Goal: Task Accomplishment & Management: Complete application form

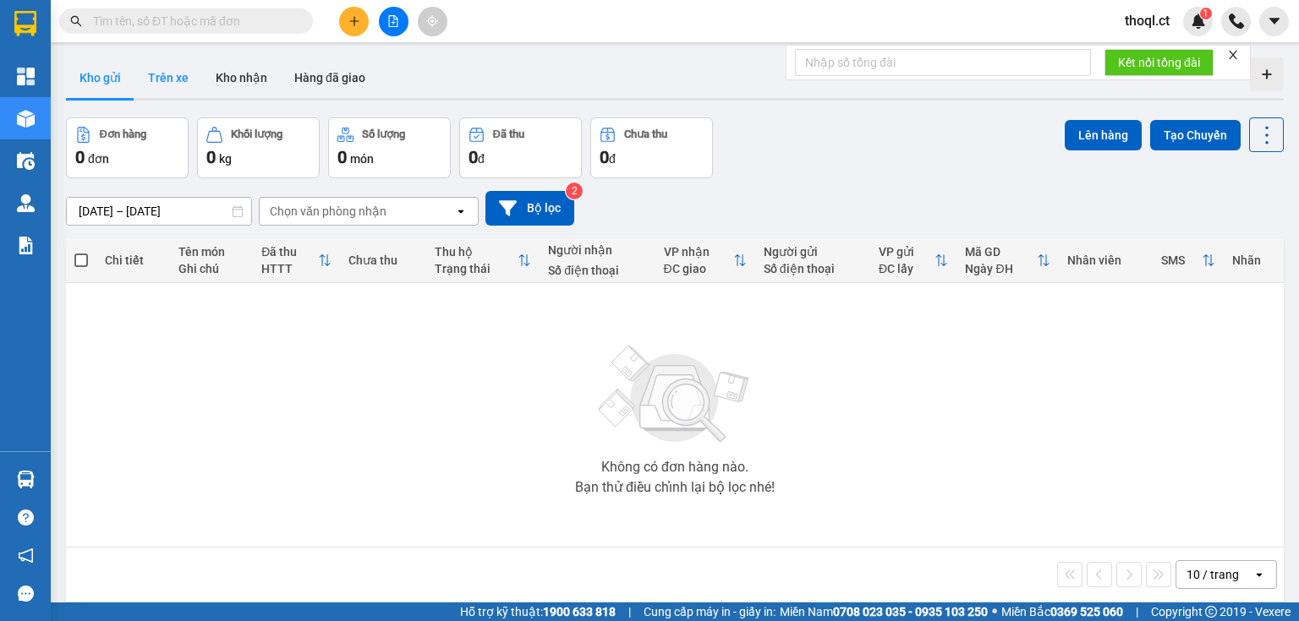
click at [172, 79] on button "Trên xe" at bounding box center [168, 77] width 68 height 41
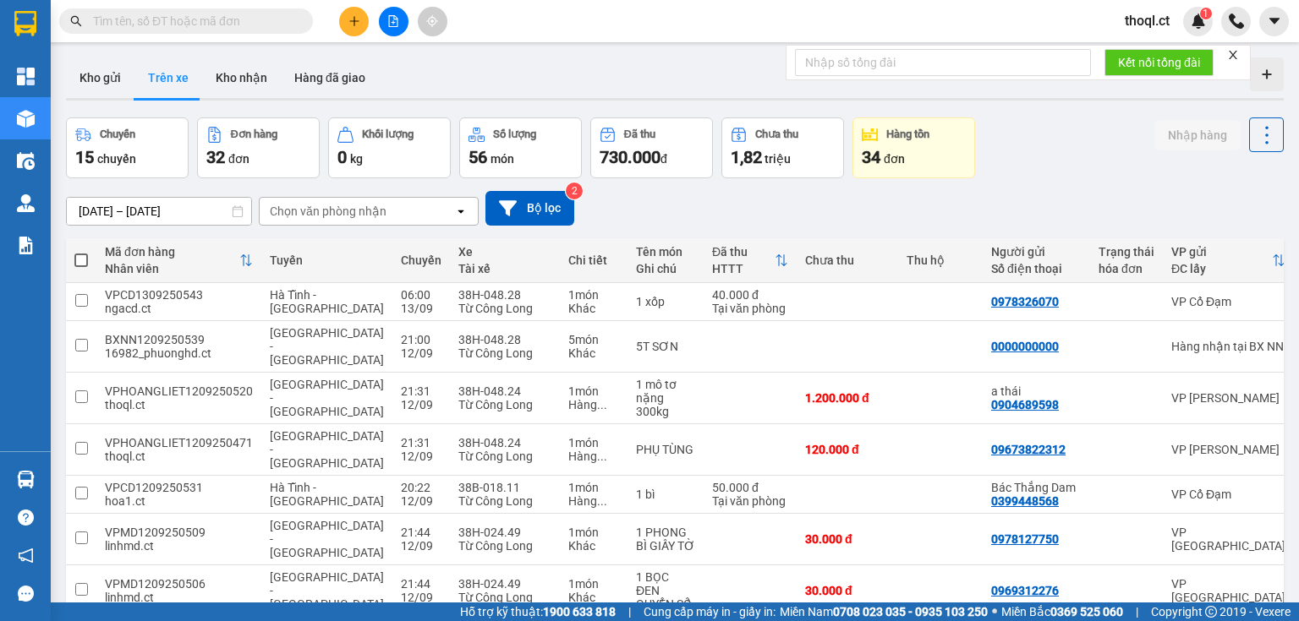
click at [383, 211] on div "Chọn văn phòng nhận" at bounding box center [328, 211] width 117 height 17
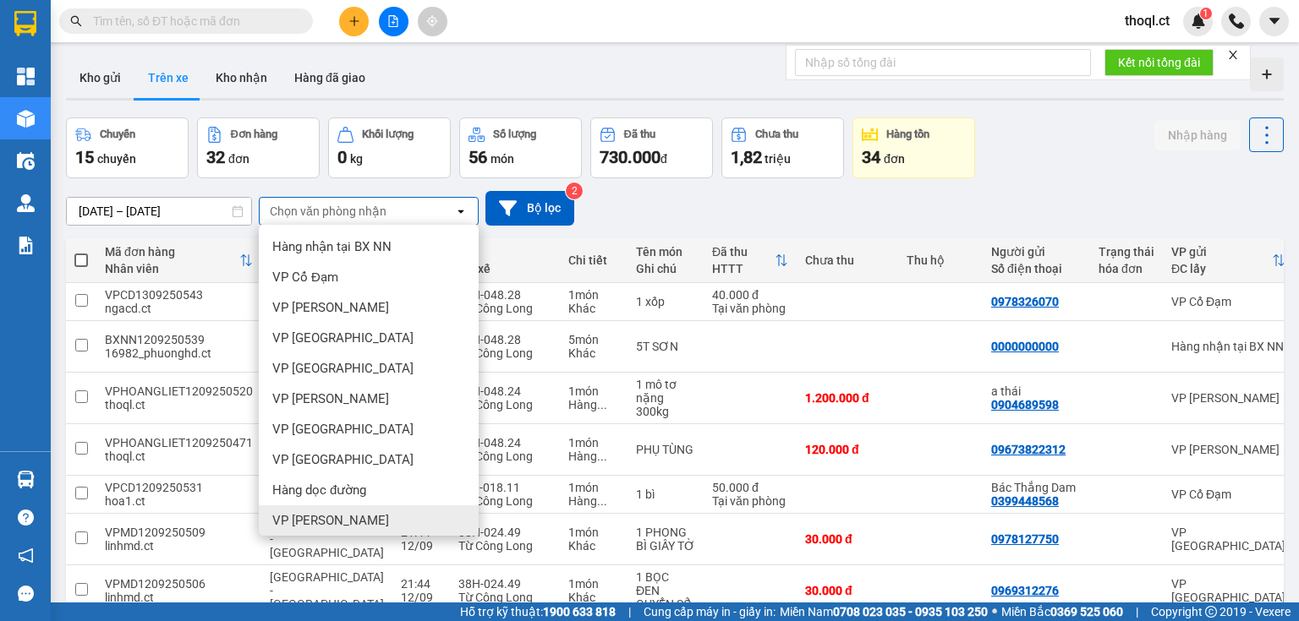
click at [356, 520] on div "VP [PERSON_NAME]" at bounding box center [369, 521] width 220 height 30
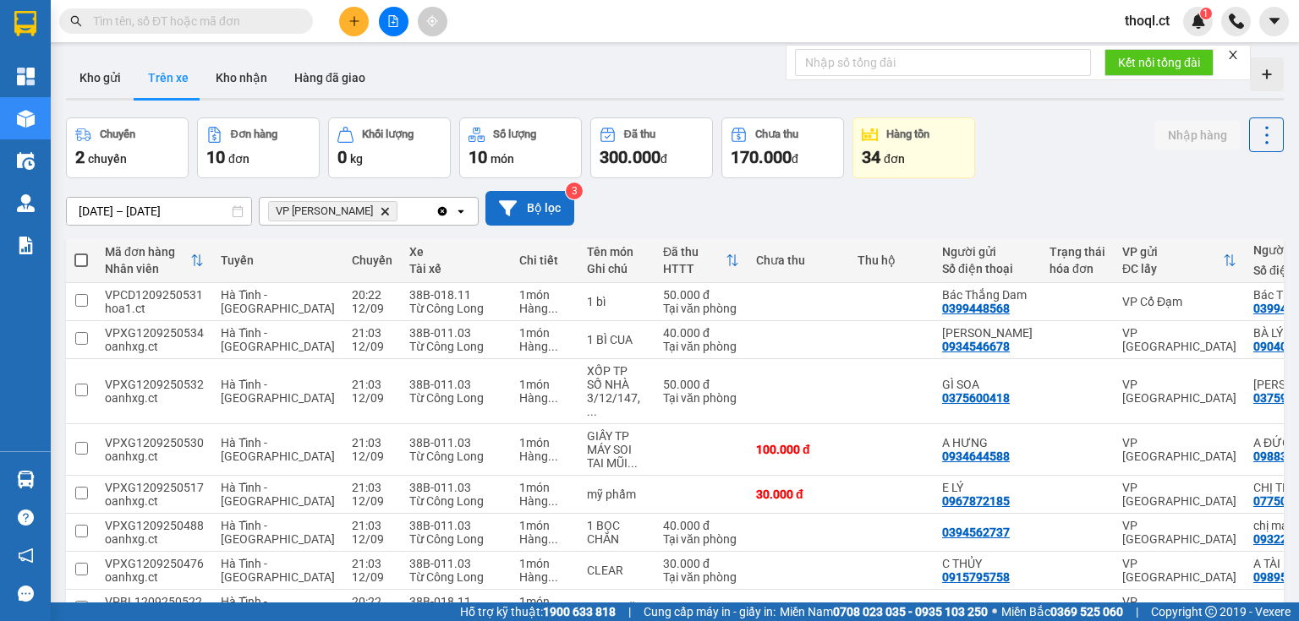
click at [538, 208] on button "Bộ lọc" at bounding box center [529, 208] width 89 height 35
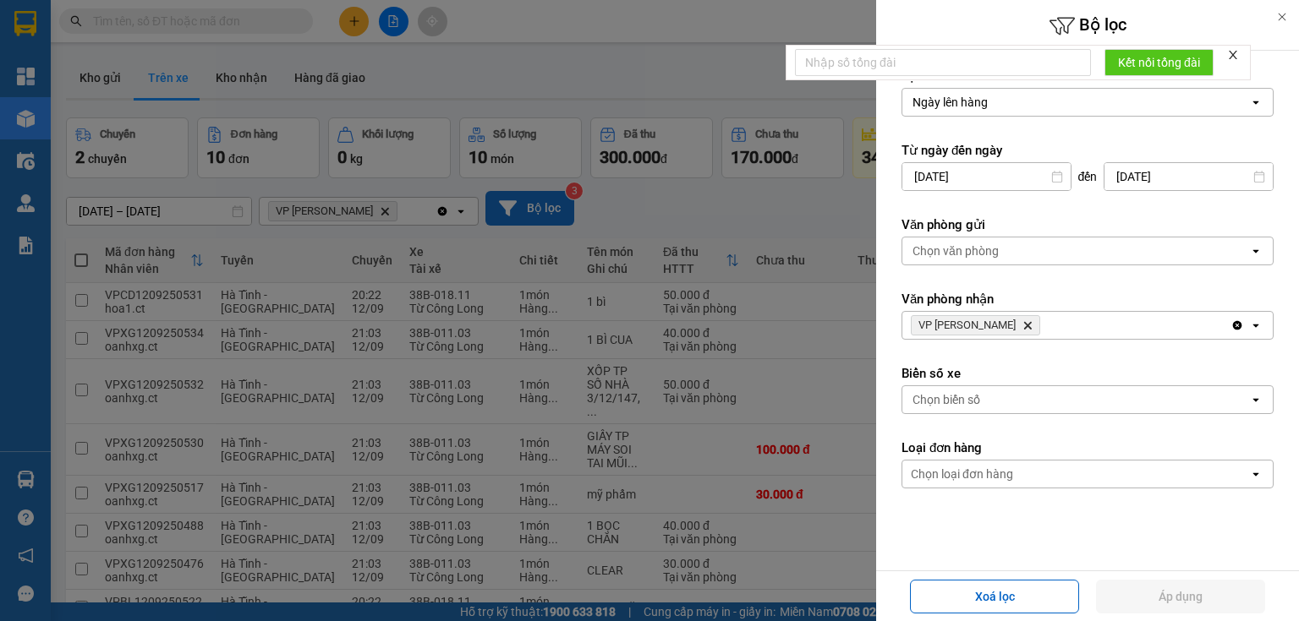
click at [538, 208] on div at bounding box center [649, 310] width 1299 height 621
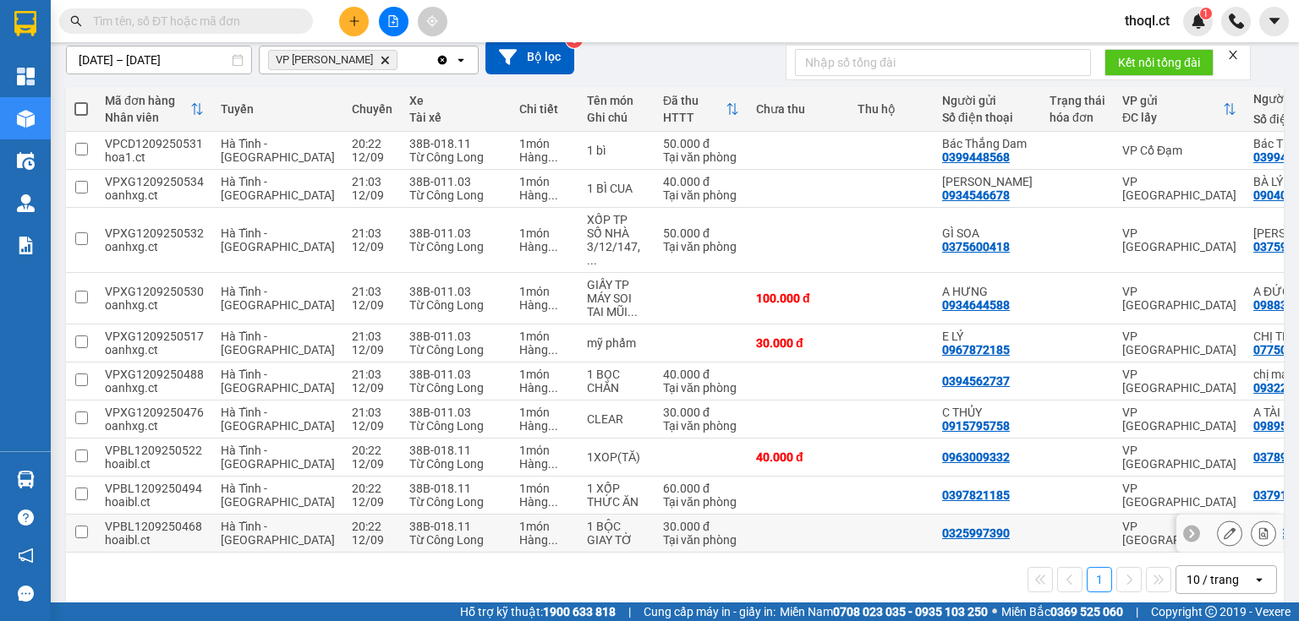
scroll to position [174, 0]
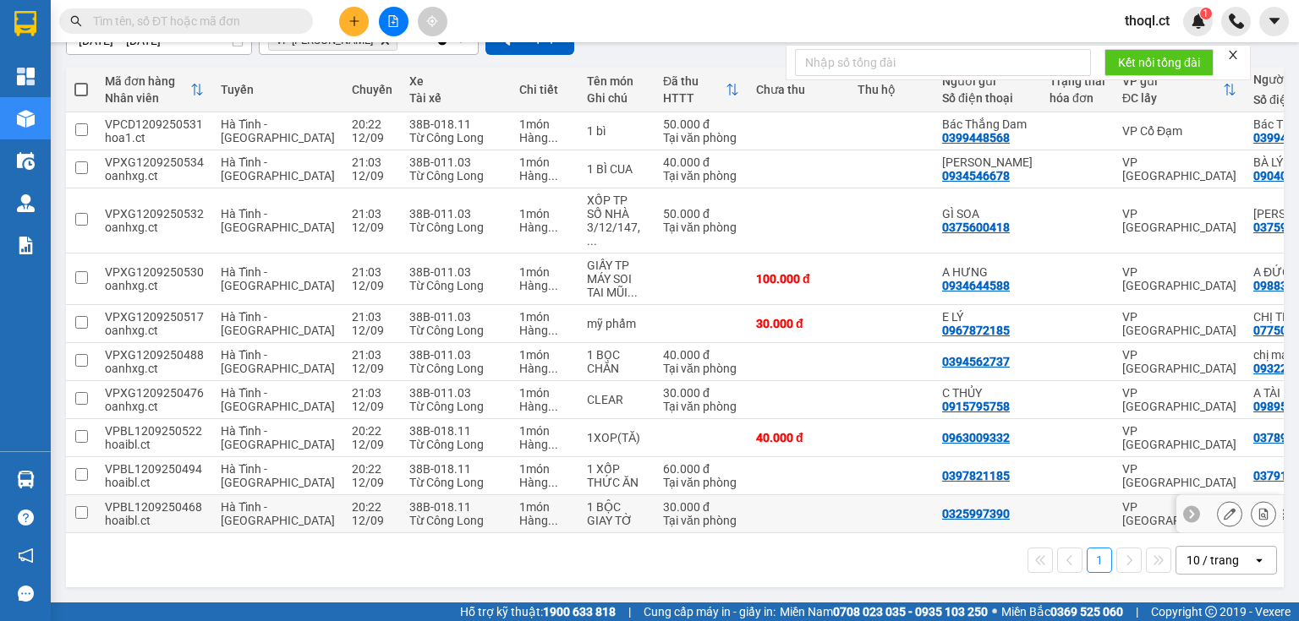
click at [115, 501] on div "VPBL1209250468" at bounding box center [154, 508] width 99 height 14
checkbox input "true"
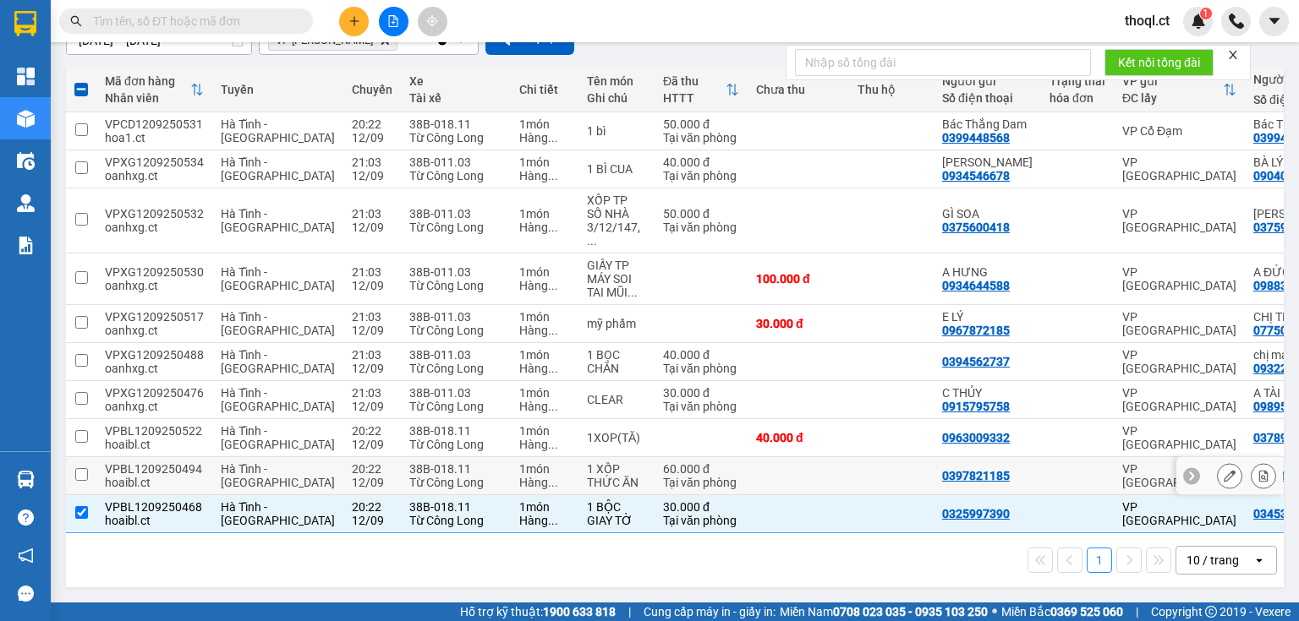
click at [117, 463] on div "VPBL1209250494" at bounding box center [154, 470] width 99 height 14
checkbox input "true"
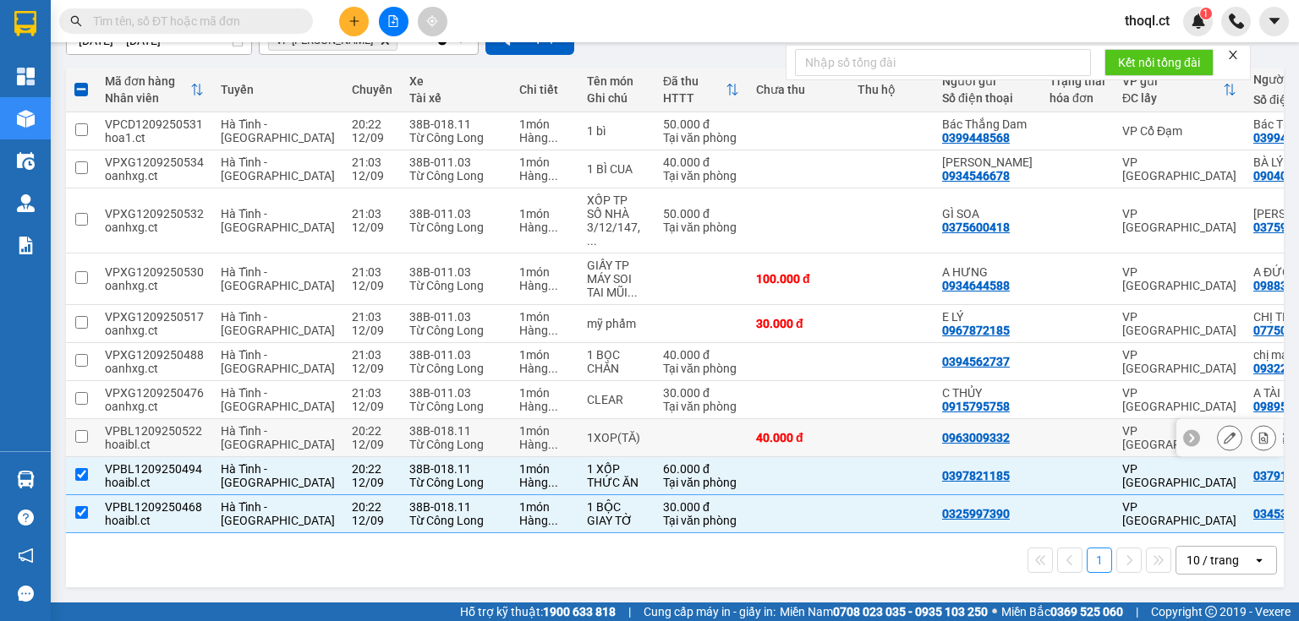
click at [115, 438] on div "hoaibl.ct" at bounding box center [154, 445] width 99 height 14
checkbox input "true"
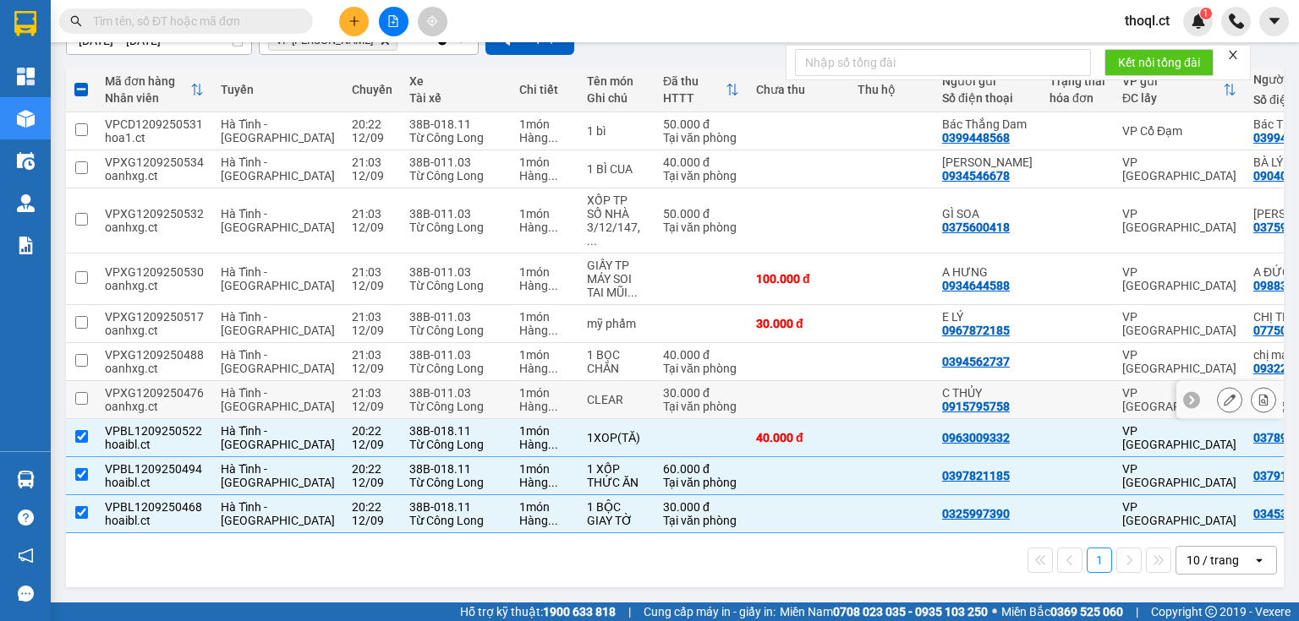
click at [113, 400] on div "oanhxg.ct" at bounding box center [154, 407] width 99 height 14
checkbox input "true"
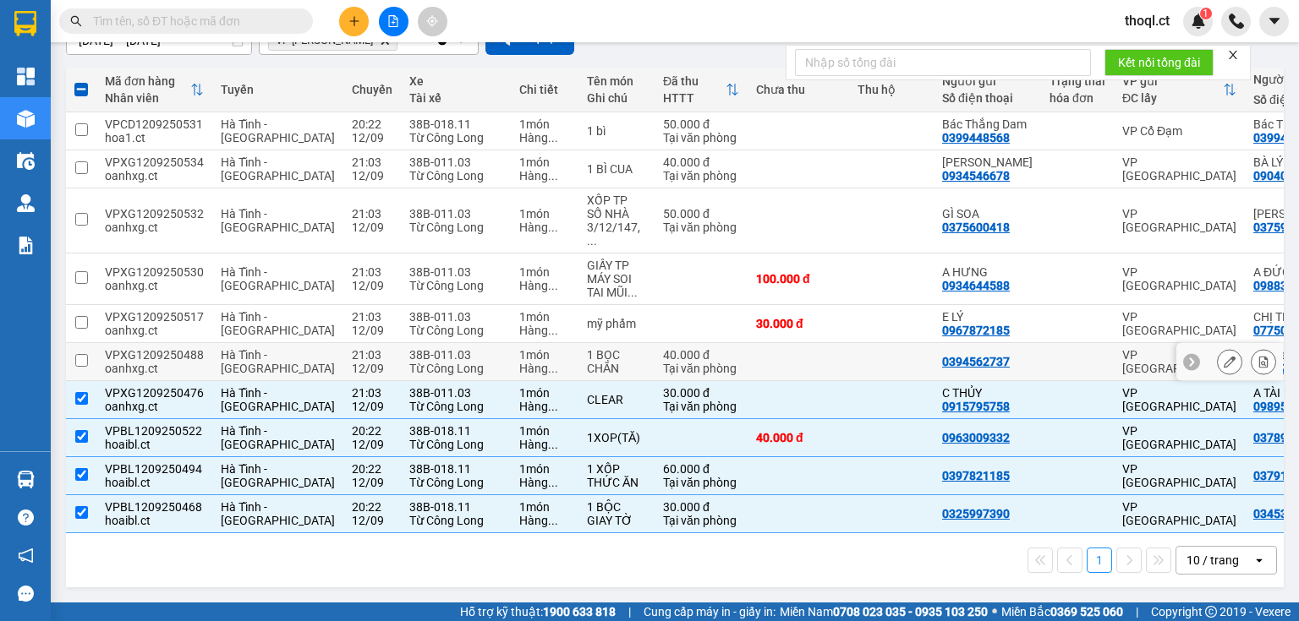
click at [103, 356] on td "VPXG1209250488 oanhxg.ct" at bounding box center [154, 362] width 116 height 38
checkbox input "true"
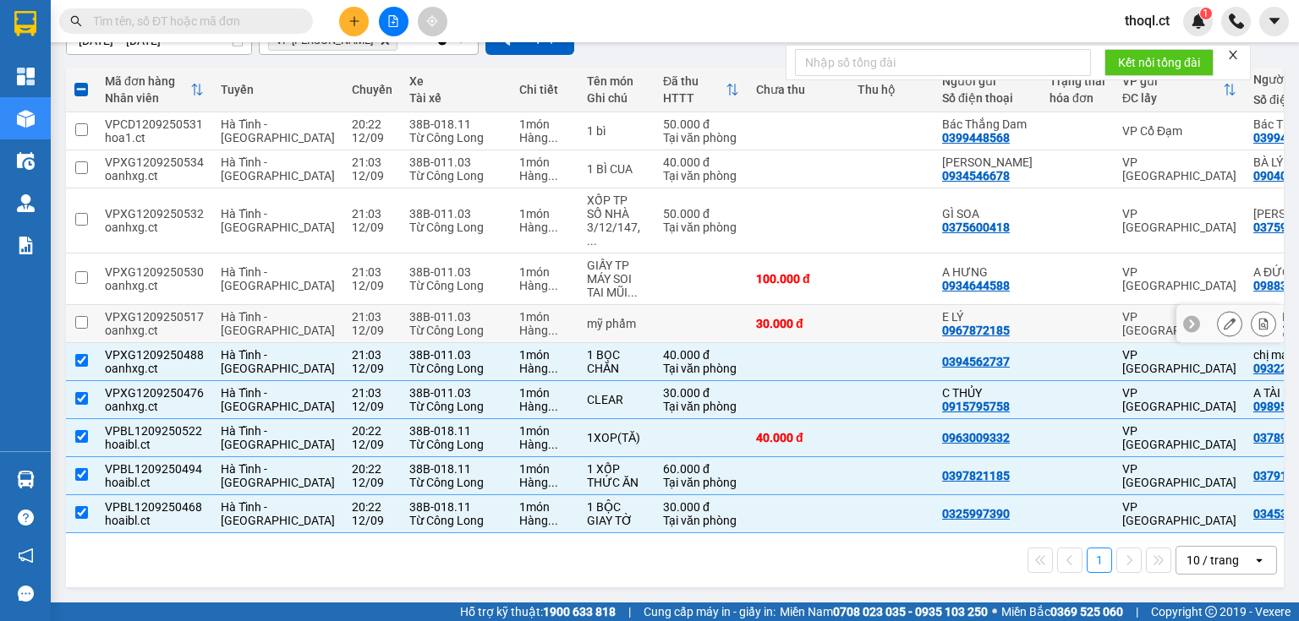
click at [105, 324] on div "oanhxg.ct" at bounding box center [154, 331] width 99 height 14
checkbox input "true"
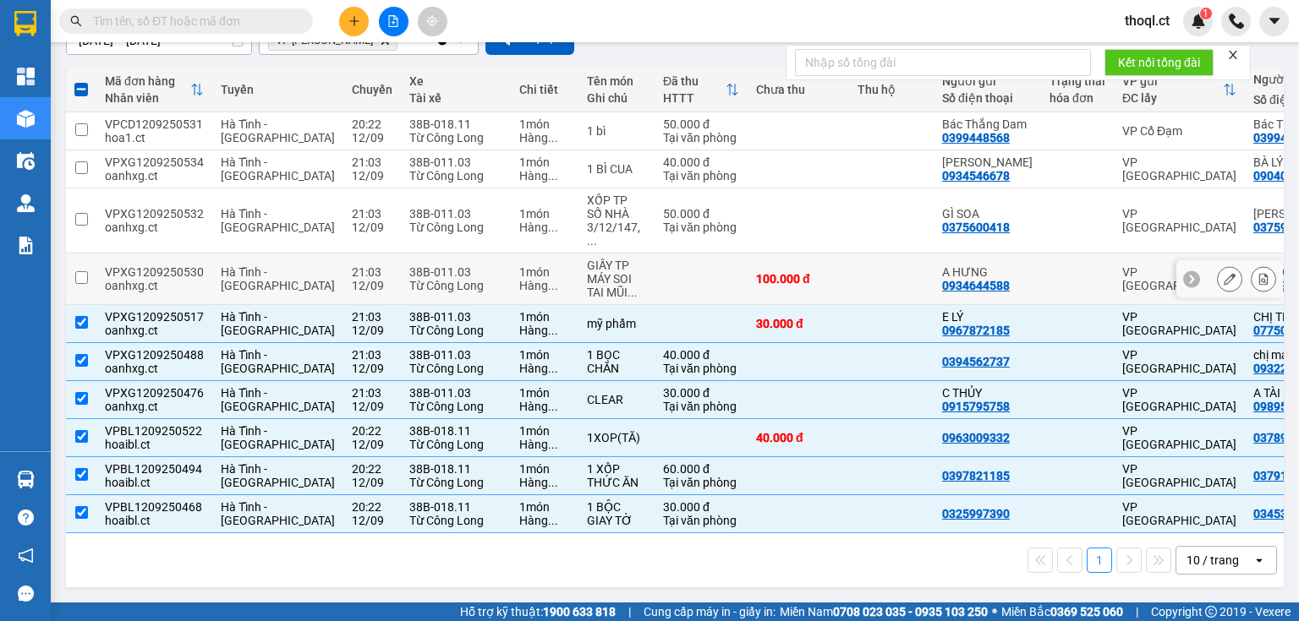
click at [101, 275] on td "VPXG1209250530 oanhxg.ct" at bounding box center [154, 280] width 116 height 52
checkbox input "true"
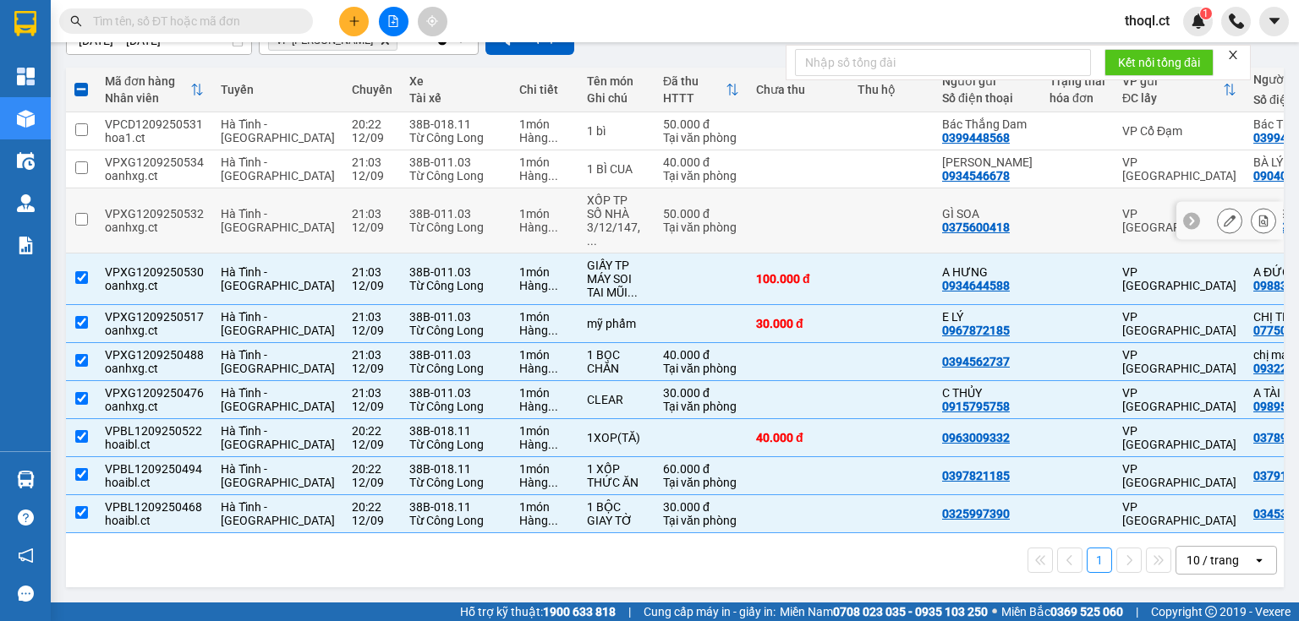
click at [105, 216] on div "VPXG1209250532" at bounding box center [154, 214] width 99 height 14
checkbox input "true"
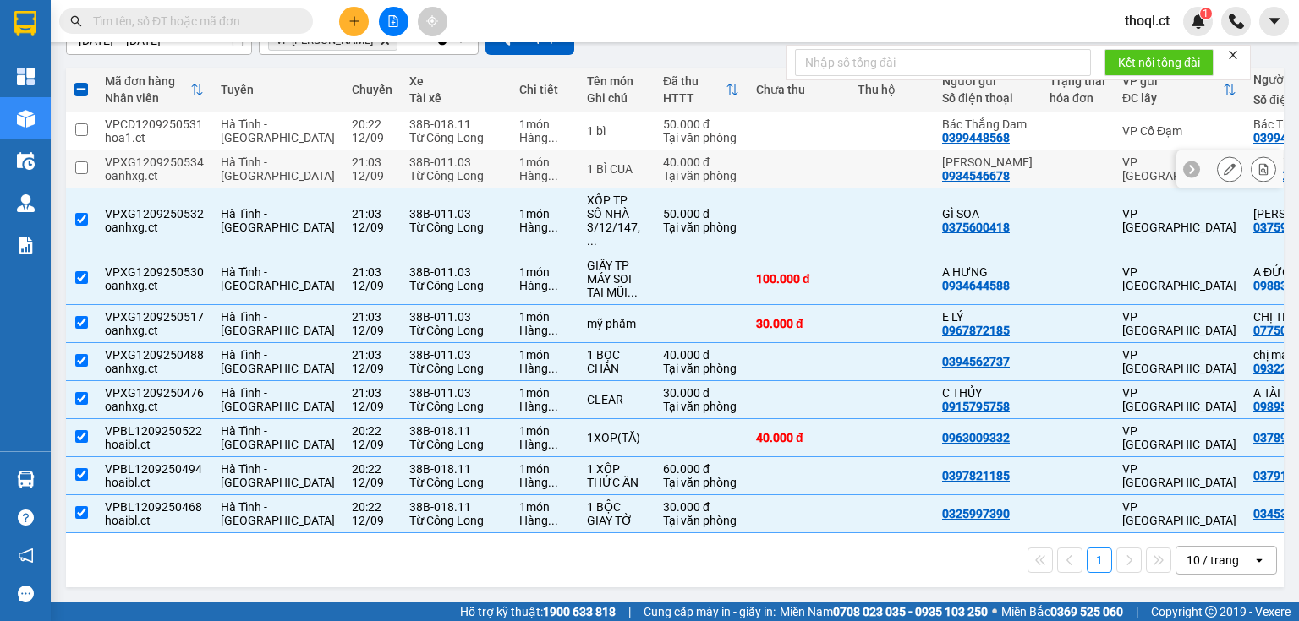
click at [106, 183] on div "oanhxg.ct" at bounding box center [154, 176] width 99 height 14
checkbox input "true"
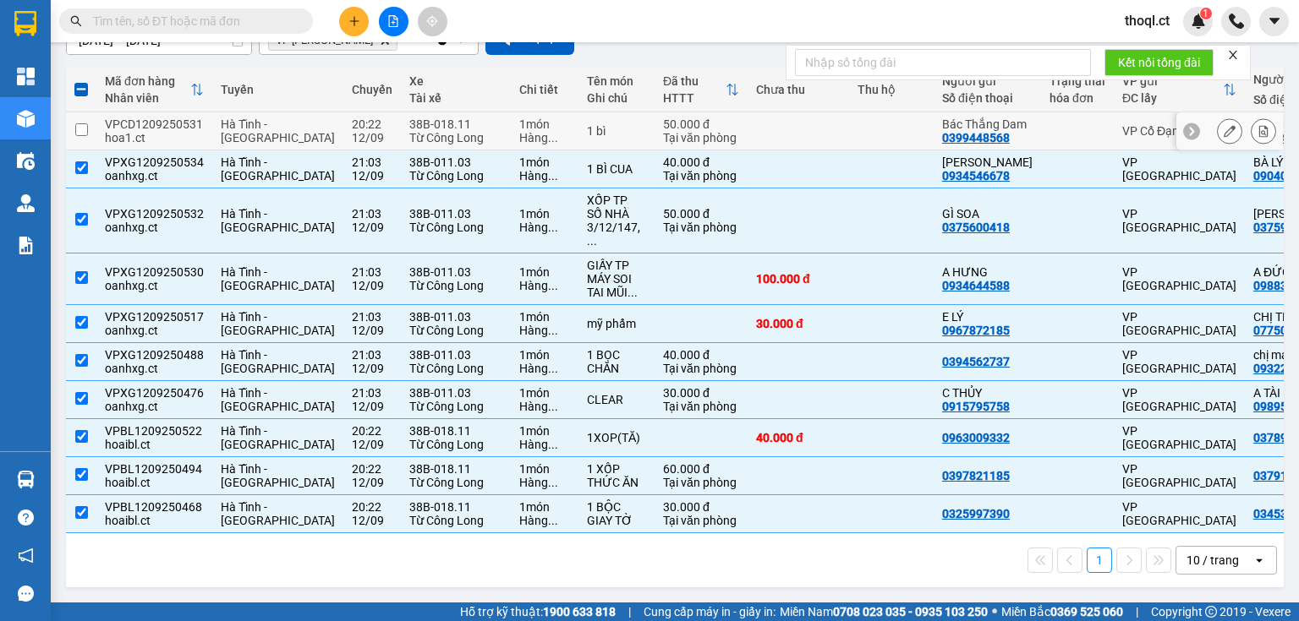
click at [110, 148] on td "VPCD1209250531 hoa1.ct" at bounding box center [154, 131] width 116 height 38
checkbox input "true"
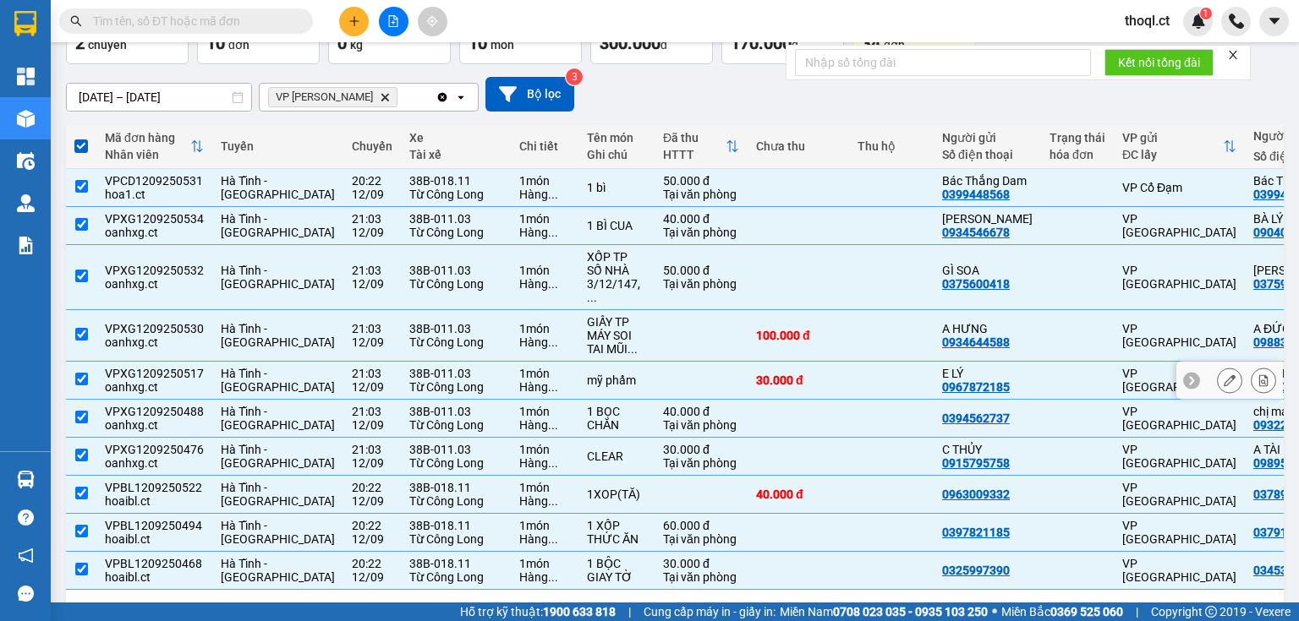
scroll to position [0, 0]
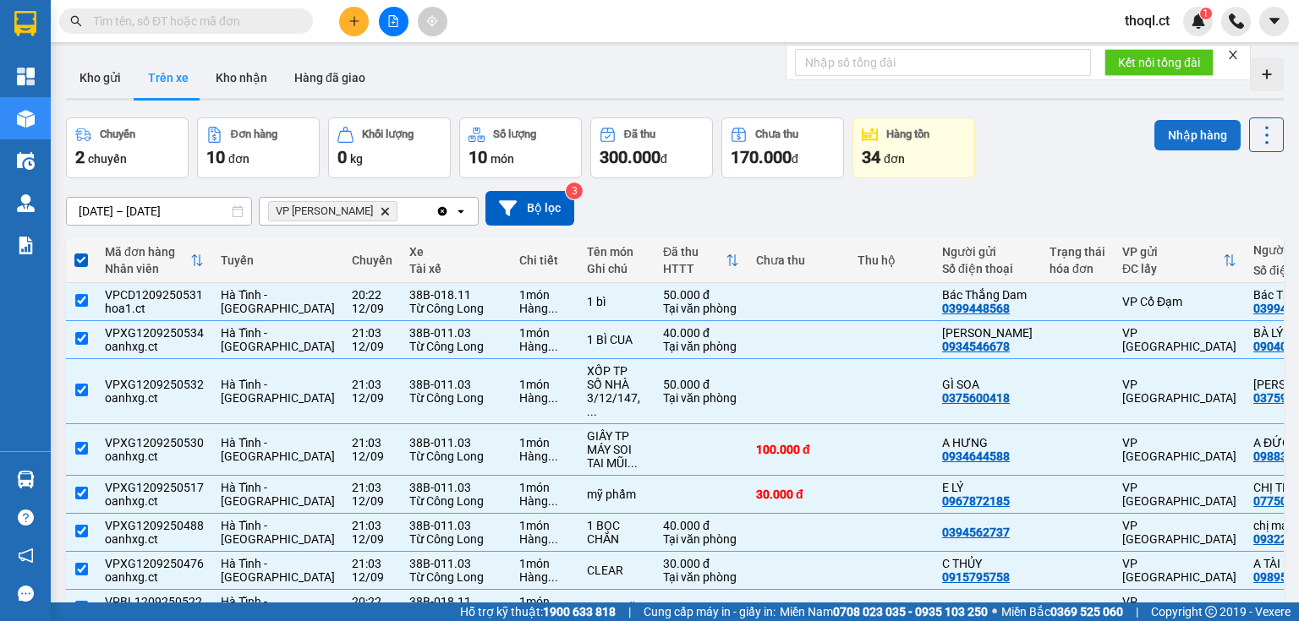
click at [1192, 145] on button "Nhập hàng" at bounding box center [1197, 135] width 86 height 30
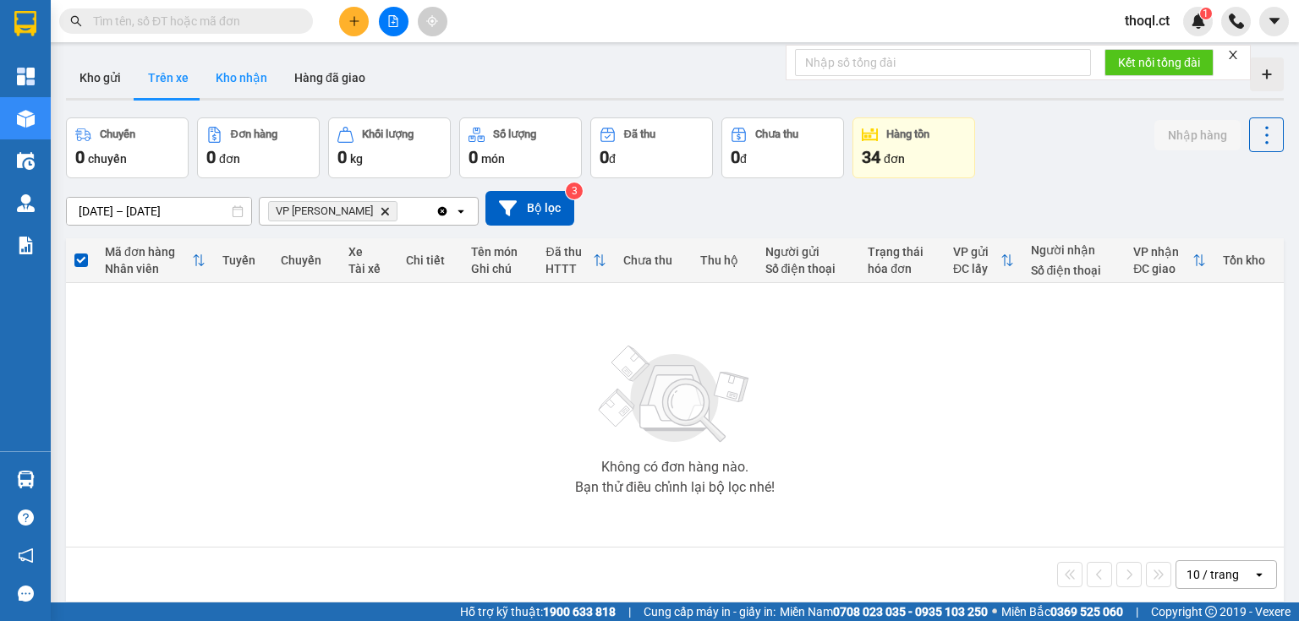
click at [237, 74] on button "Kho nhận" at bounding box center [241, 77] width 79 height 41
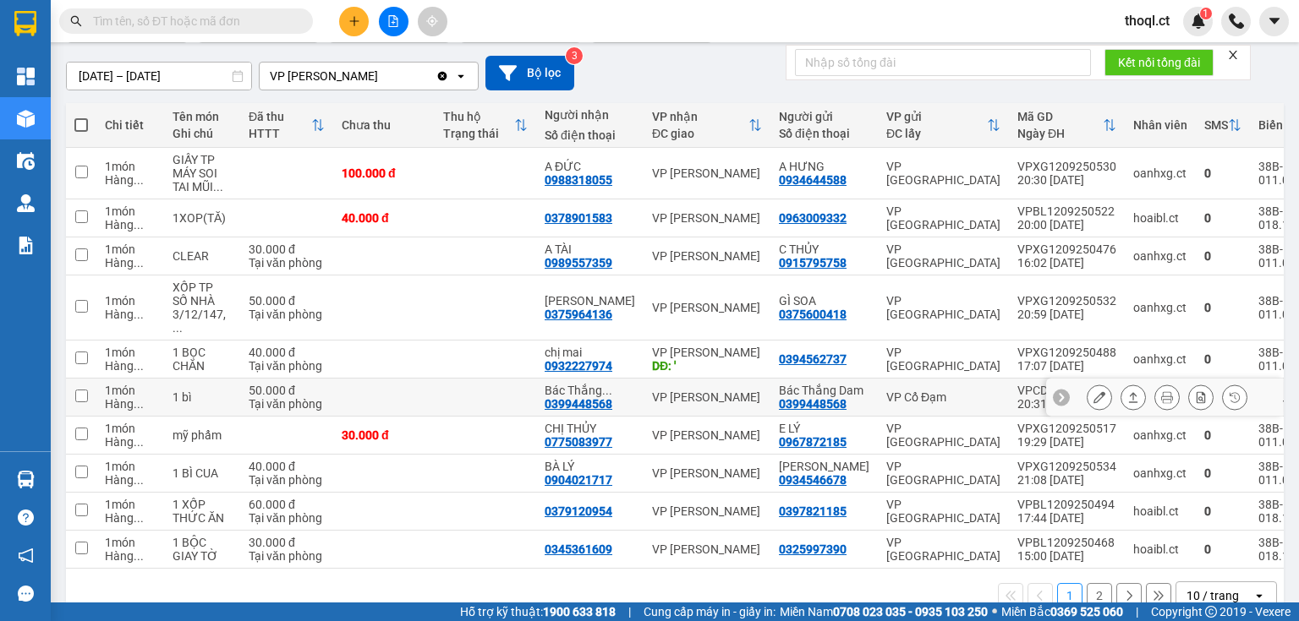
scroll to position [174, 0]
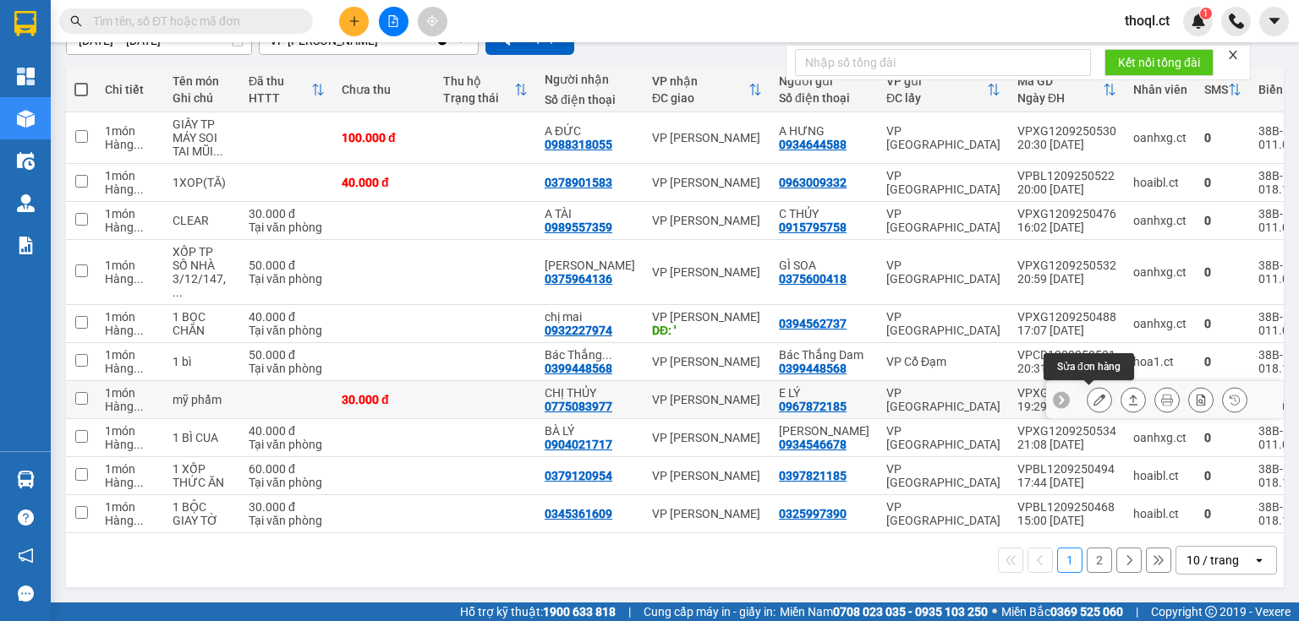
click at [1093, 399] on icon at bounding box center [1099, 400] width 12 height 12
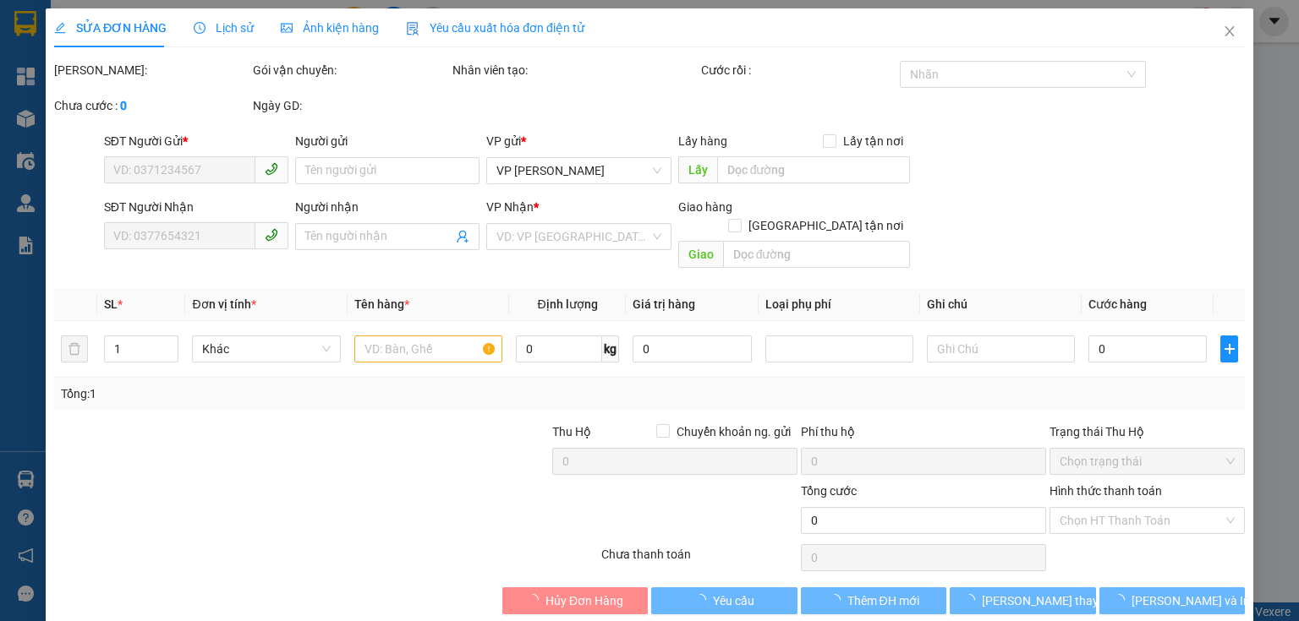
type input "0967872185"
type input "E LÝ"
type input "0775083977"
type input "CHỊ THỦY"
type input "30.000"
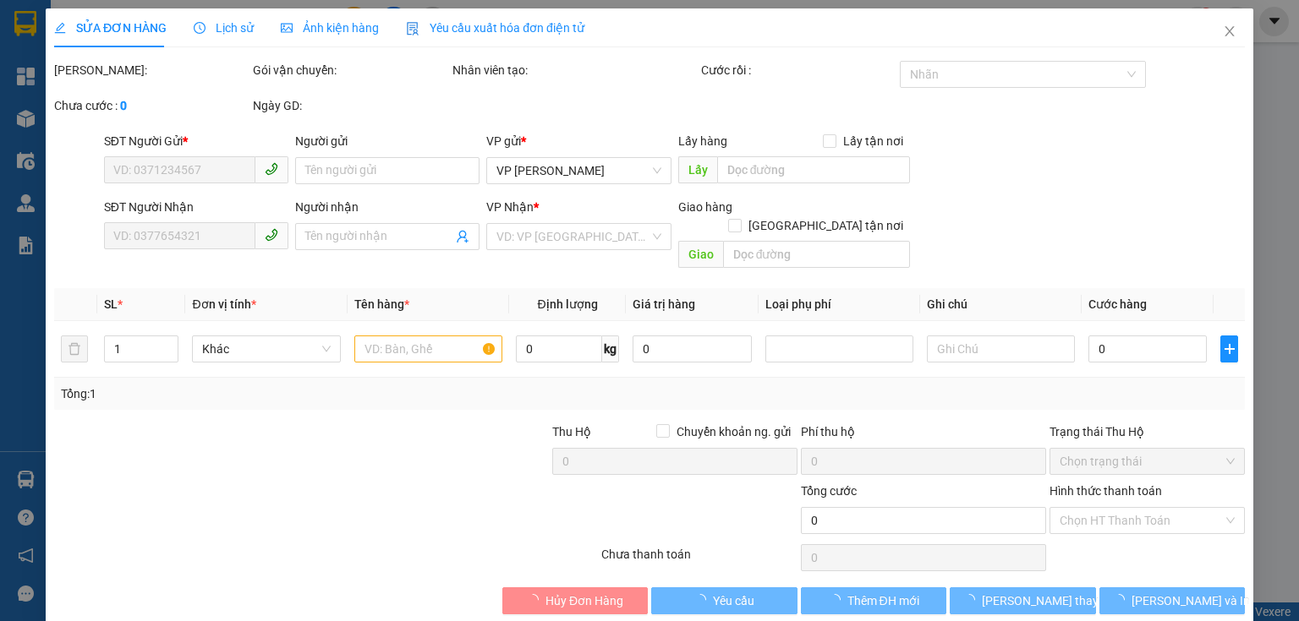
type input "30.000"
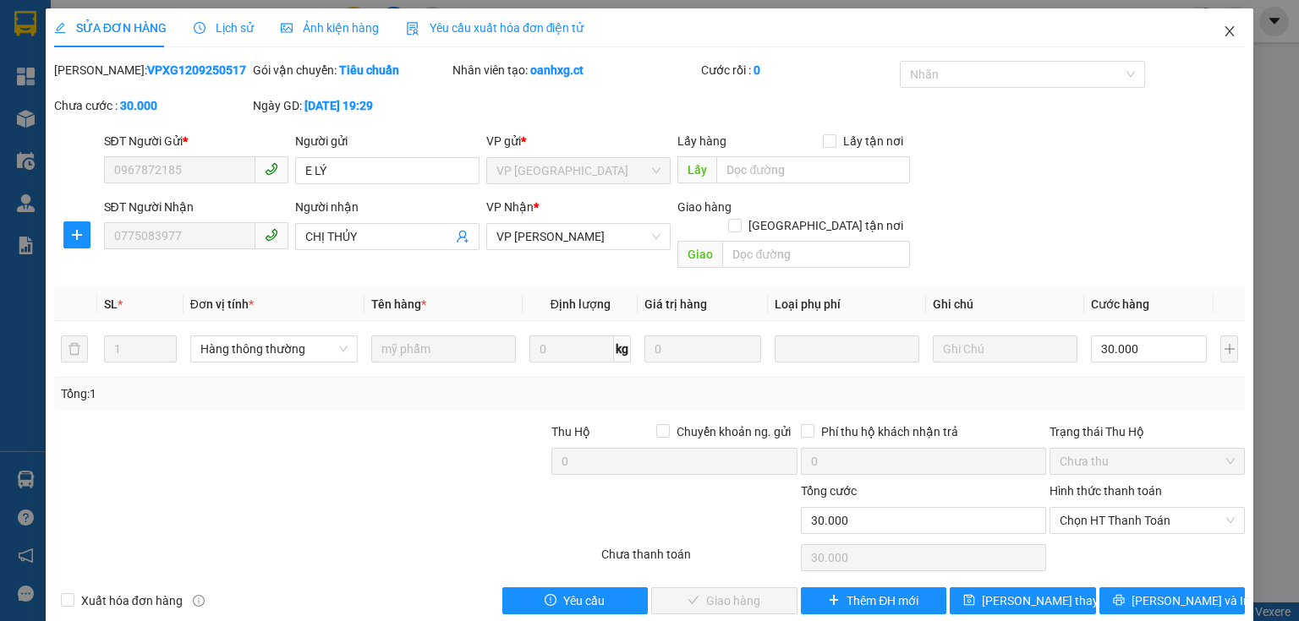
click at [1223, 27] on icon "close" at bounding box center [1230, 32] width 14 height 14
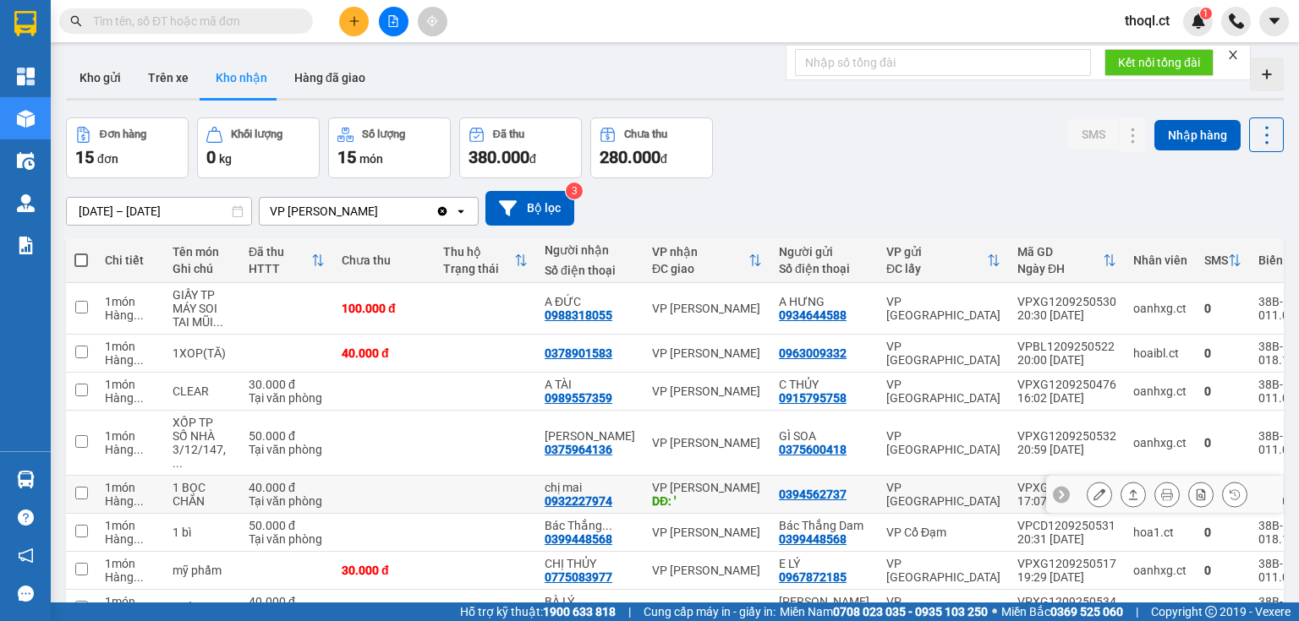
scroll to position [68, 0]
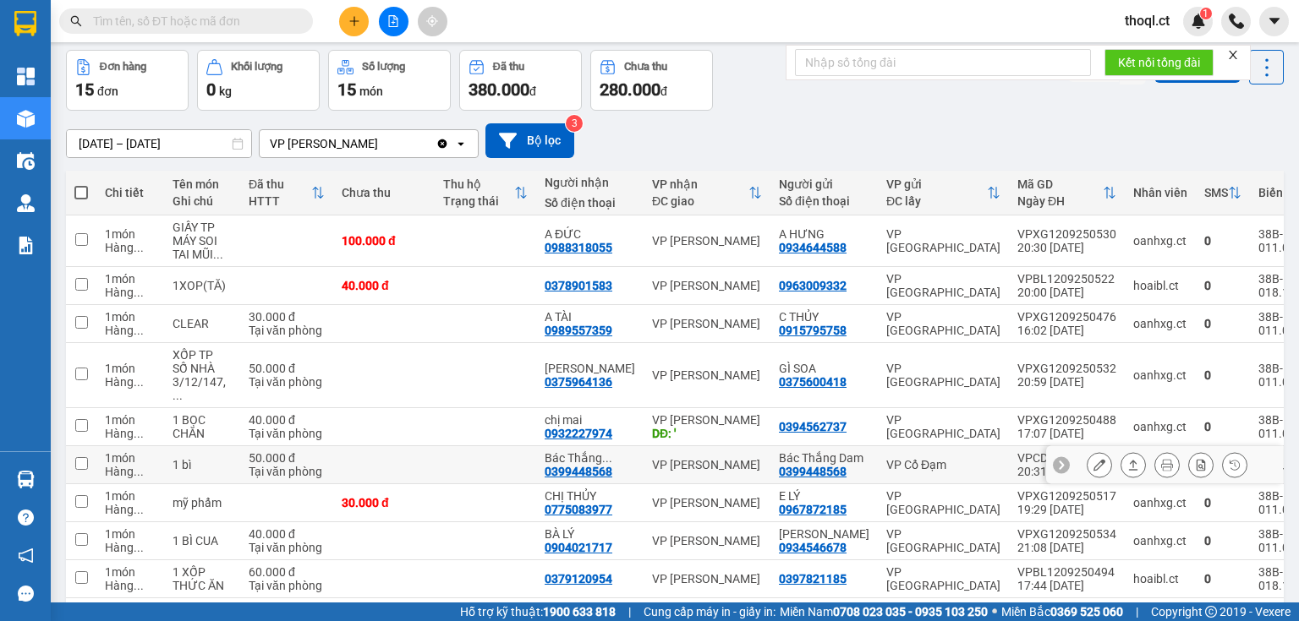
click at [1087, 451] on button at bounding box center [1099, 466] width 24 height 30
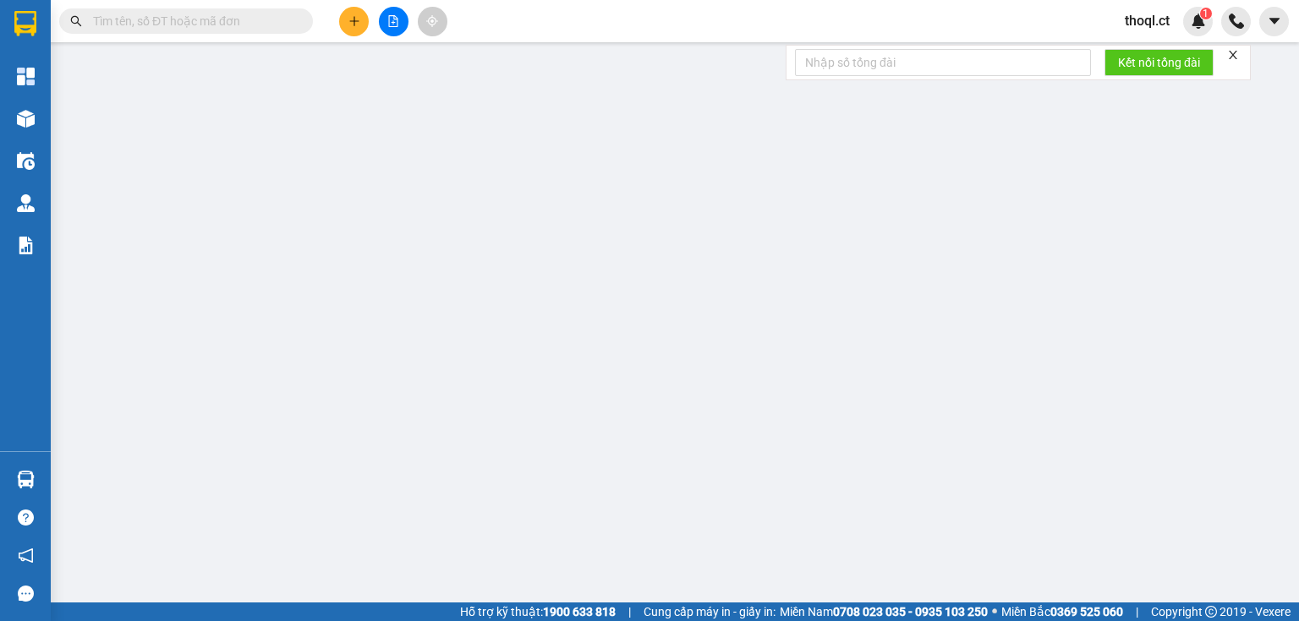
type input "0399448568"
type input "Bác Thắng Dam"
type input "0399448568"
type input "Bác Thắng Dam"
type input "50.000"
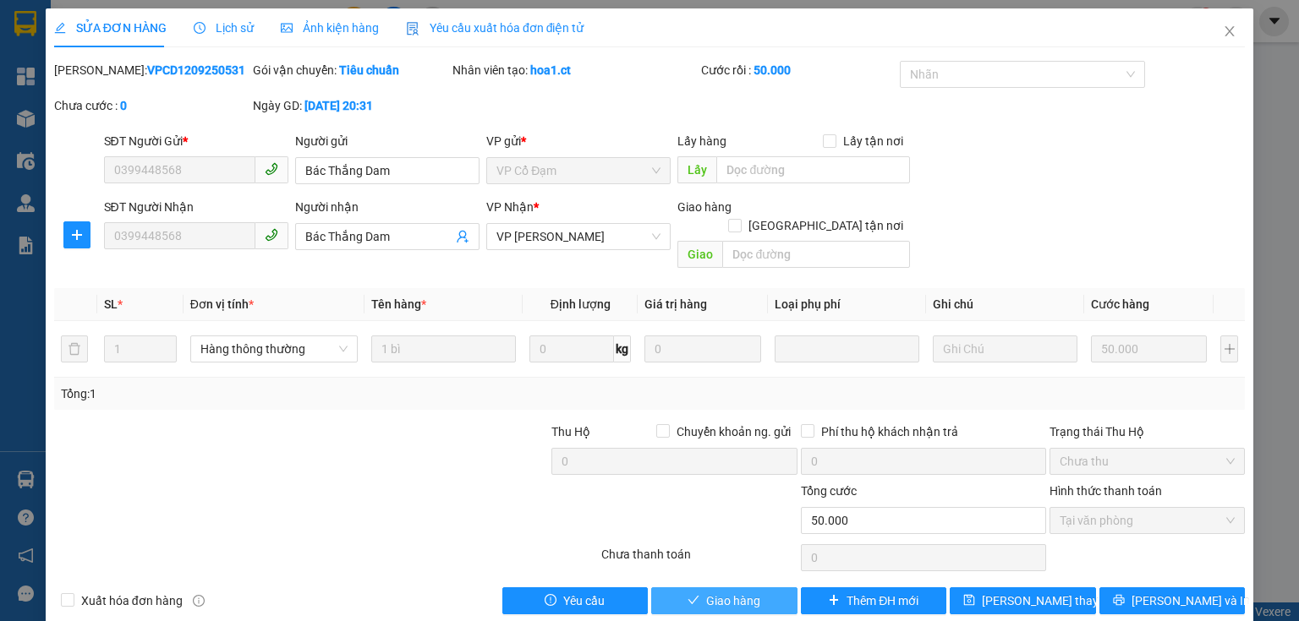
click at [734, 592] on span "Giao hàng" at bounding box center [733, 601] width 54 height 19
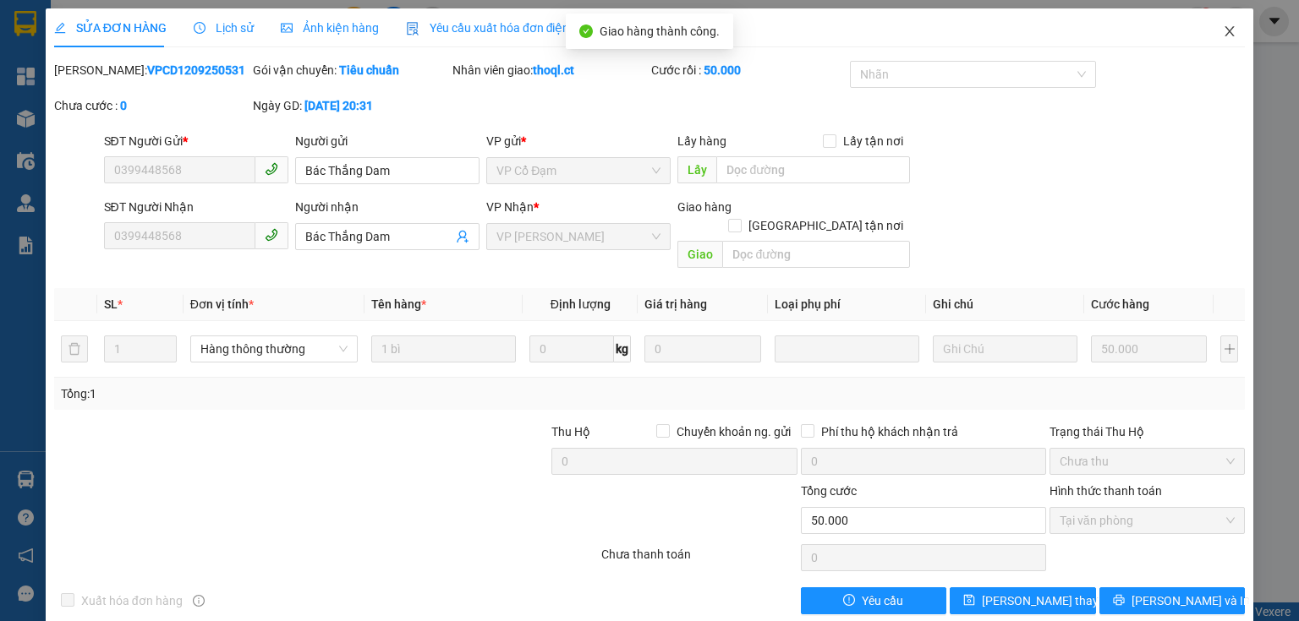
click at [1223, 28] on icon "close" at bounding box center [1230, 32] width 14 height 14
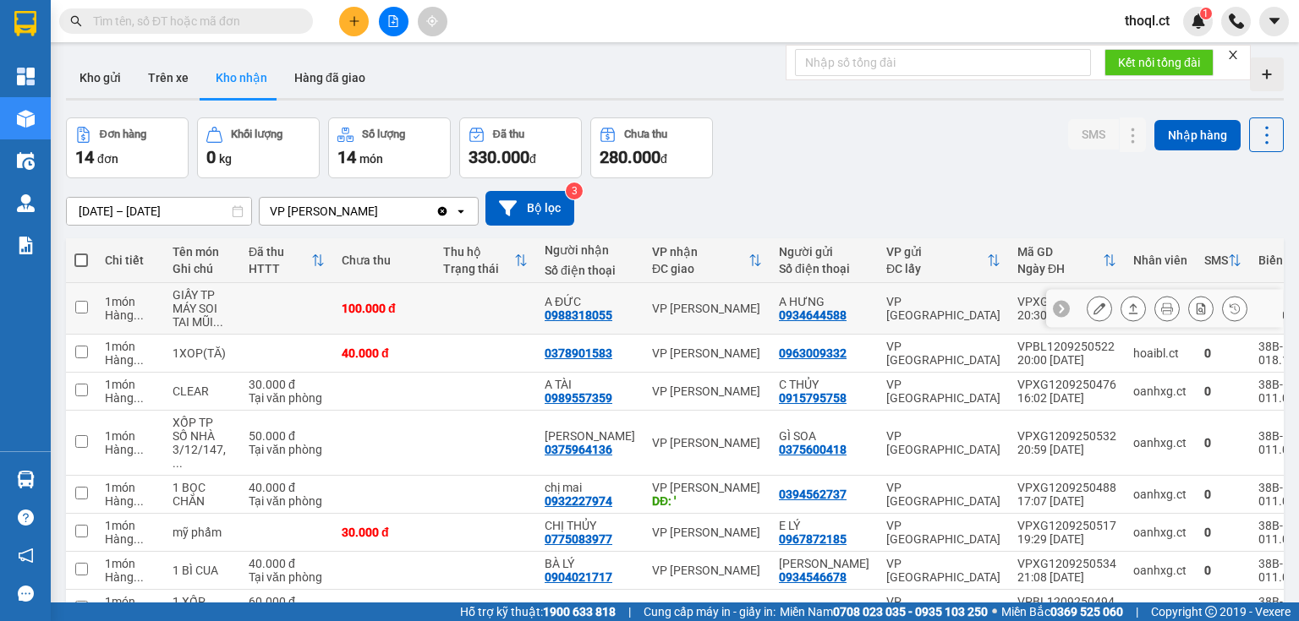
click at [99, 302] on td "1 món Hàng ..." at bounding box center [130, 309] width 68 height 52
checkbox input "true"
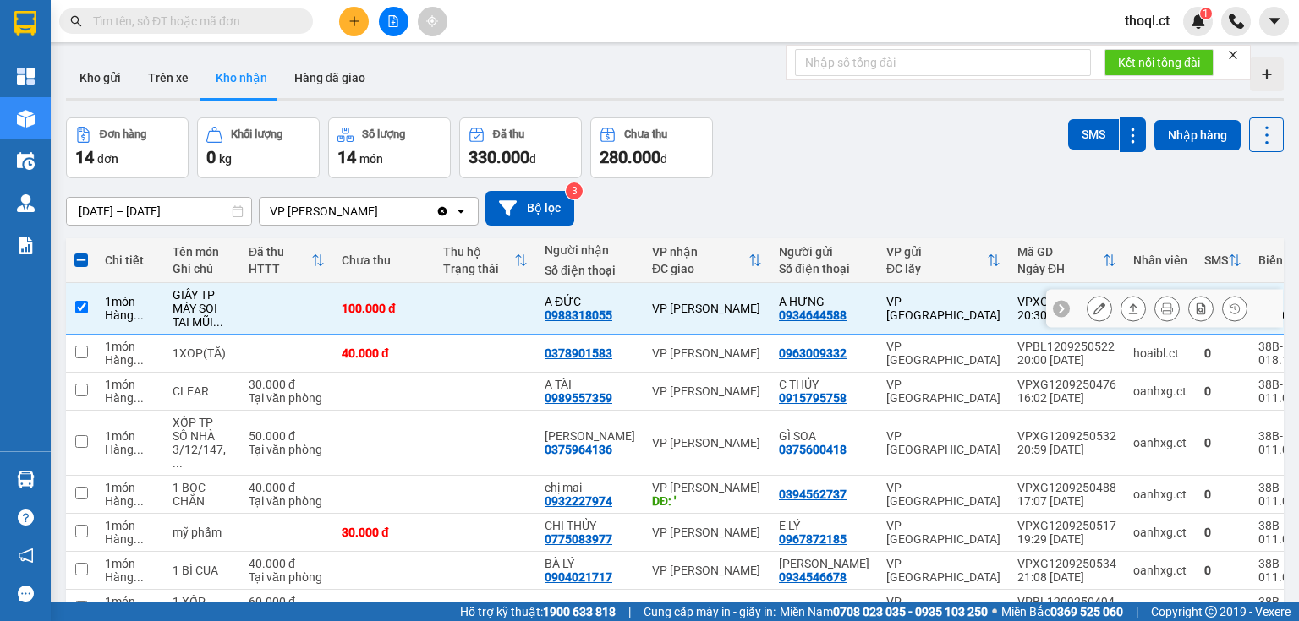
click at [1093, 314] on icon at bounding box center [1099, 309] width 12 height 12
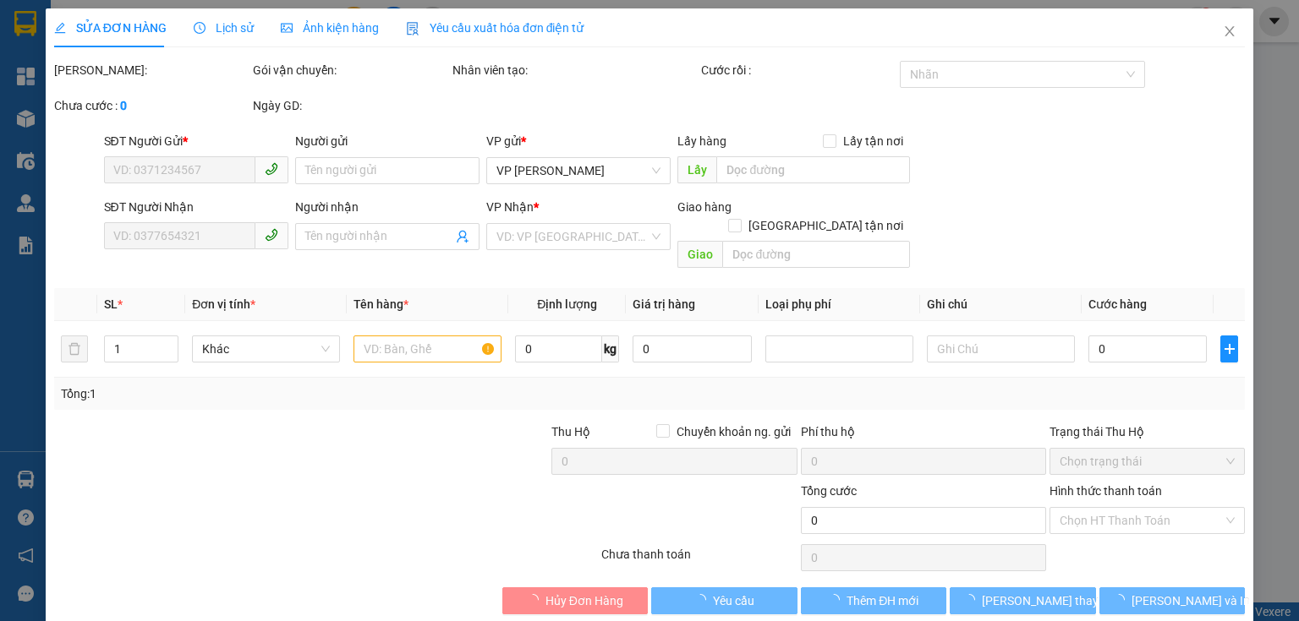
type input "0934644588"
type input "A HƯNG"
type input "0988318055"
type input "A ĐỨC"
type input "100.000"
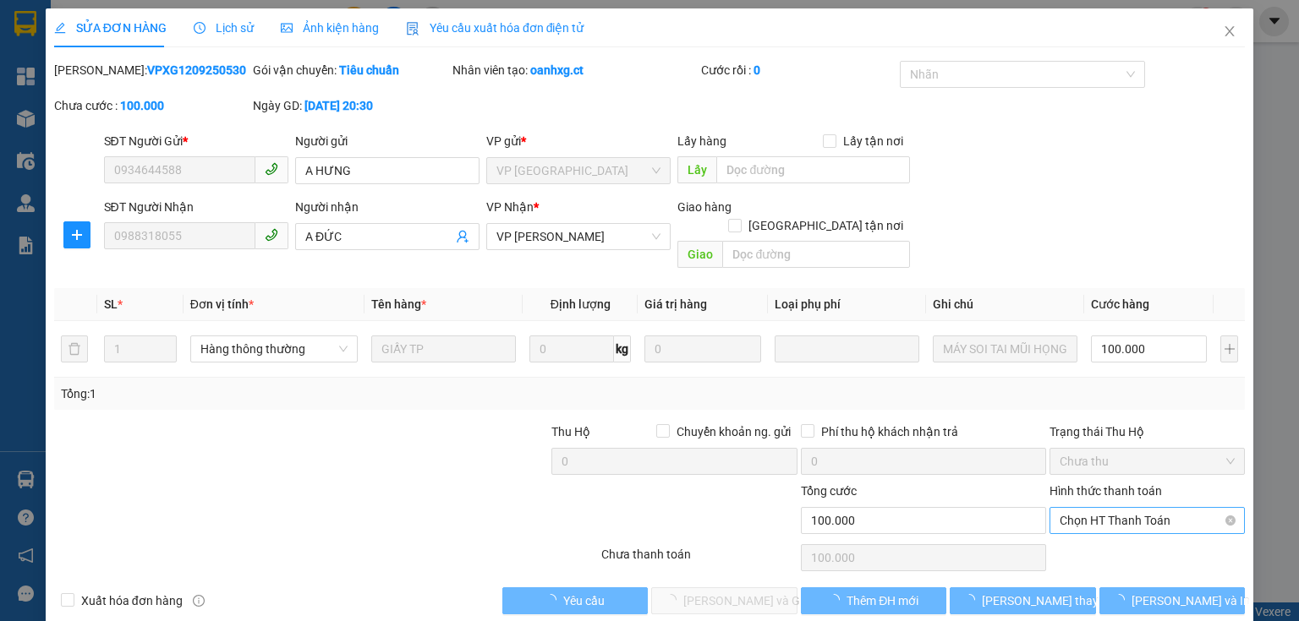
click at [1089, 511] on span "Chọn HT Thanh Toán" at bounding box center [1146, 520] width 175 height 25
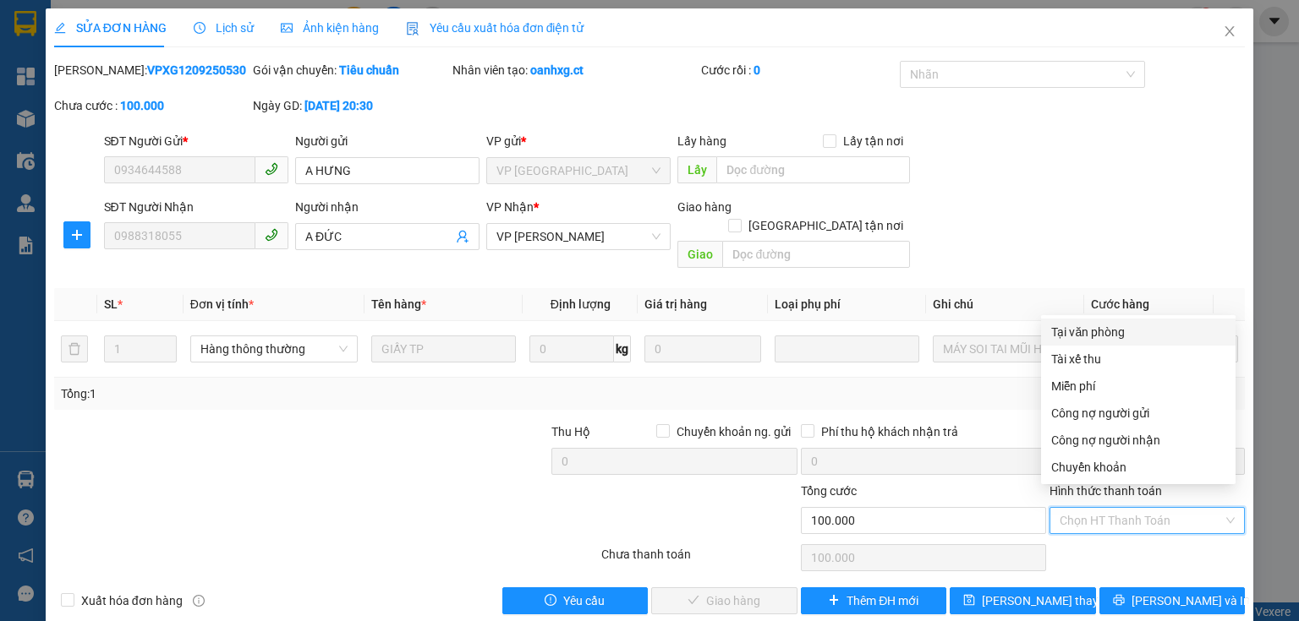
click at [1061, 338] on div "Tại văn phòng" at bounding box center [1138, 332] width 174 height 19
type input "0"
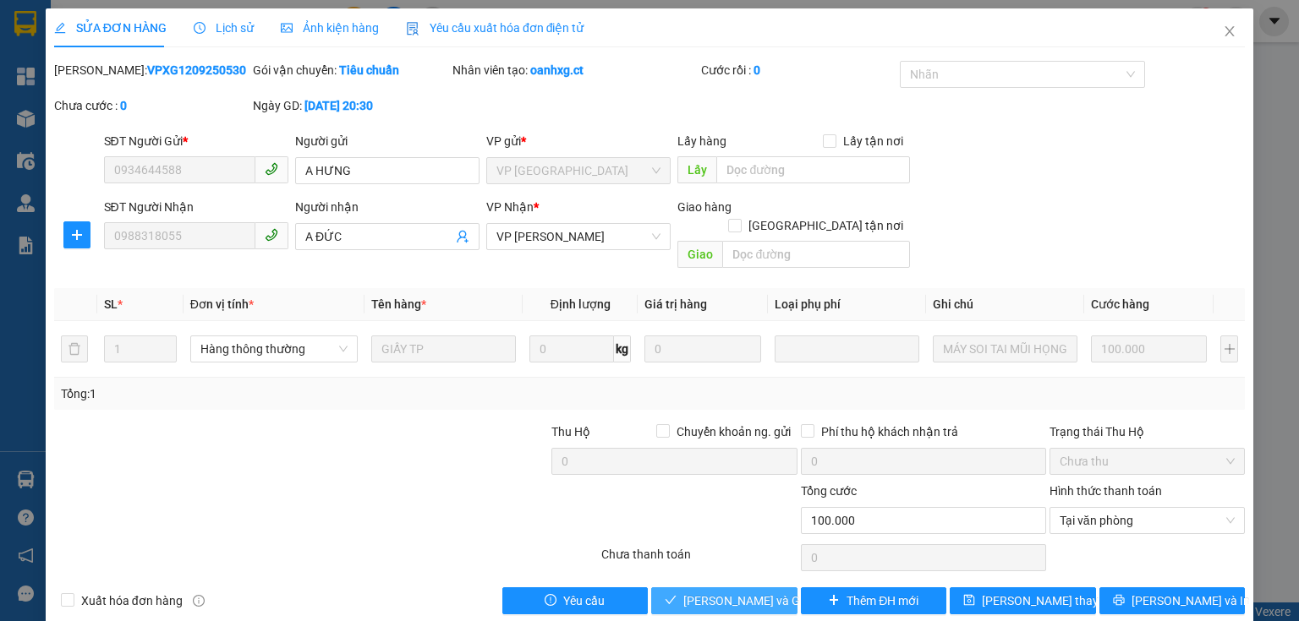
click at [758, 592] on span "[PERSON_NAME] và Giao hàng" at bounding box center [764, 601] width 162 height 19
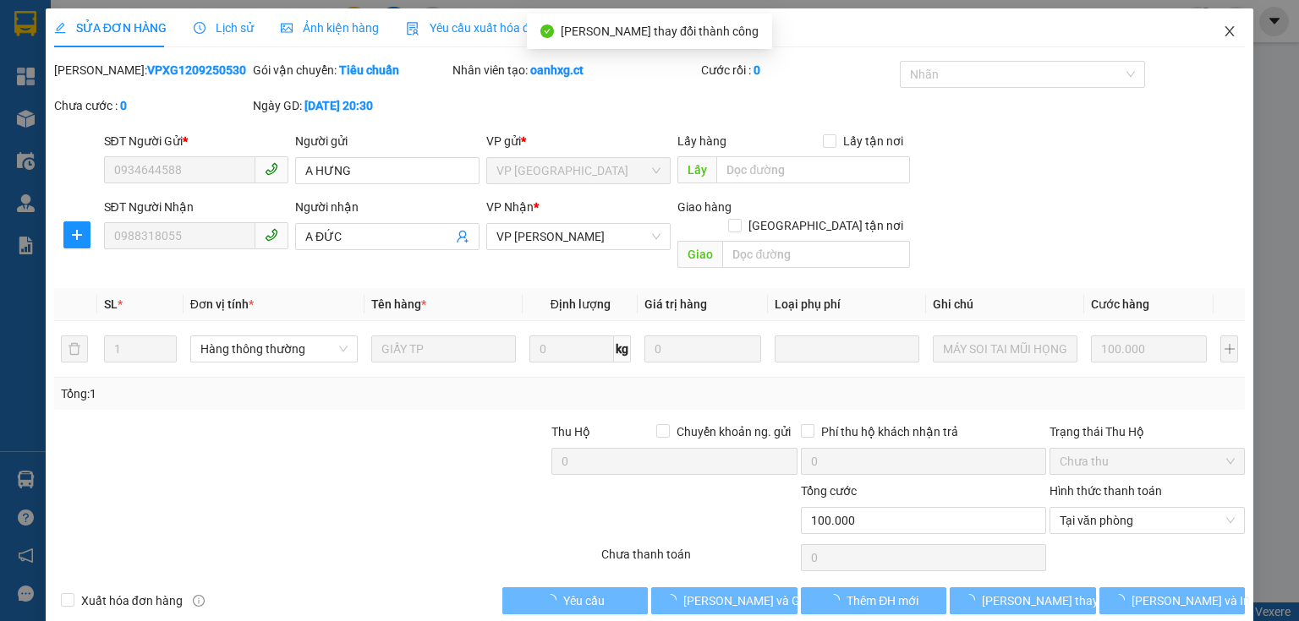
click at [1223, 27] on icon "close" at bounding box center [1230, 32] width 14 height 14
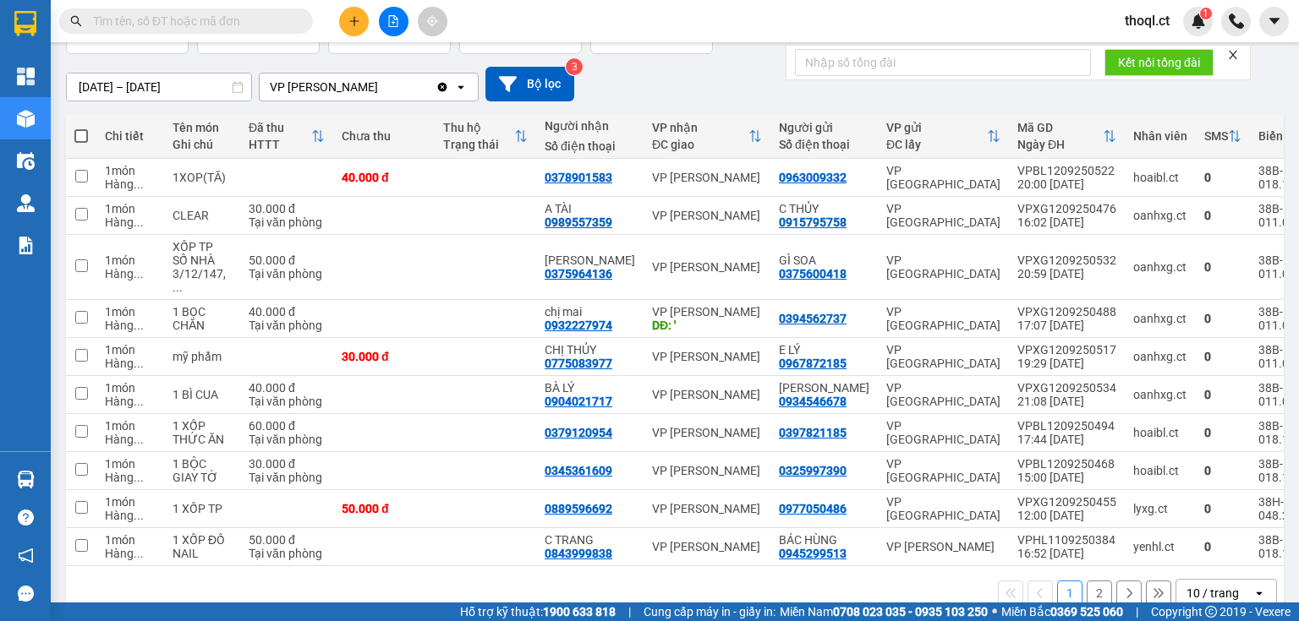
scroll to position [147, 0]
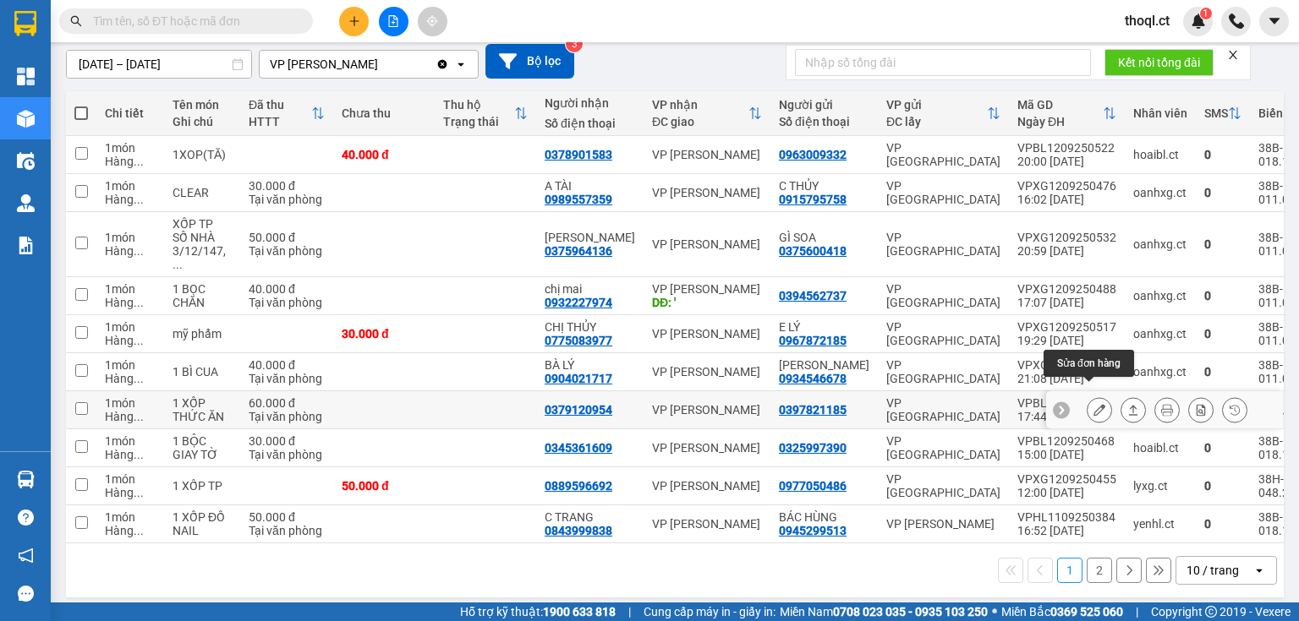
click at [1093, 404] on icon at bounding box center [1099, 410] width 12 height 12
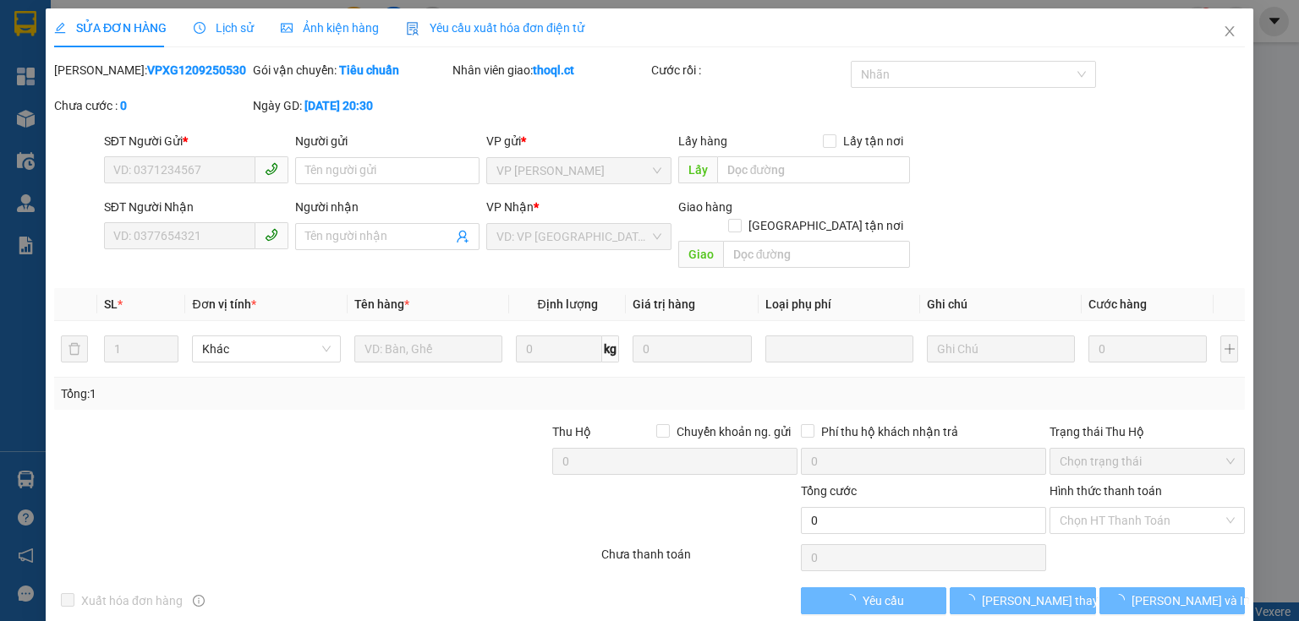
type input "0397821185"
type input "0379120954"
type input "60.000"
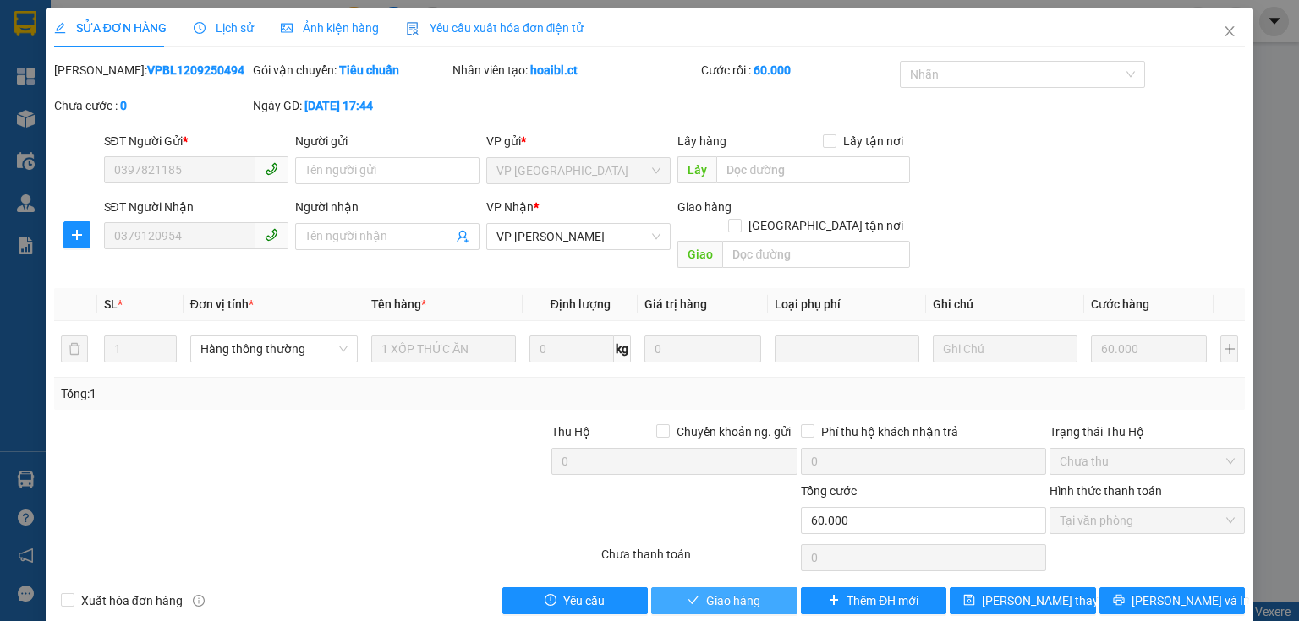
click at [758, 588] on button "Giao hàng" at bounding box center [724, 601] width 146 height 27
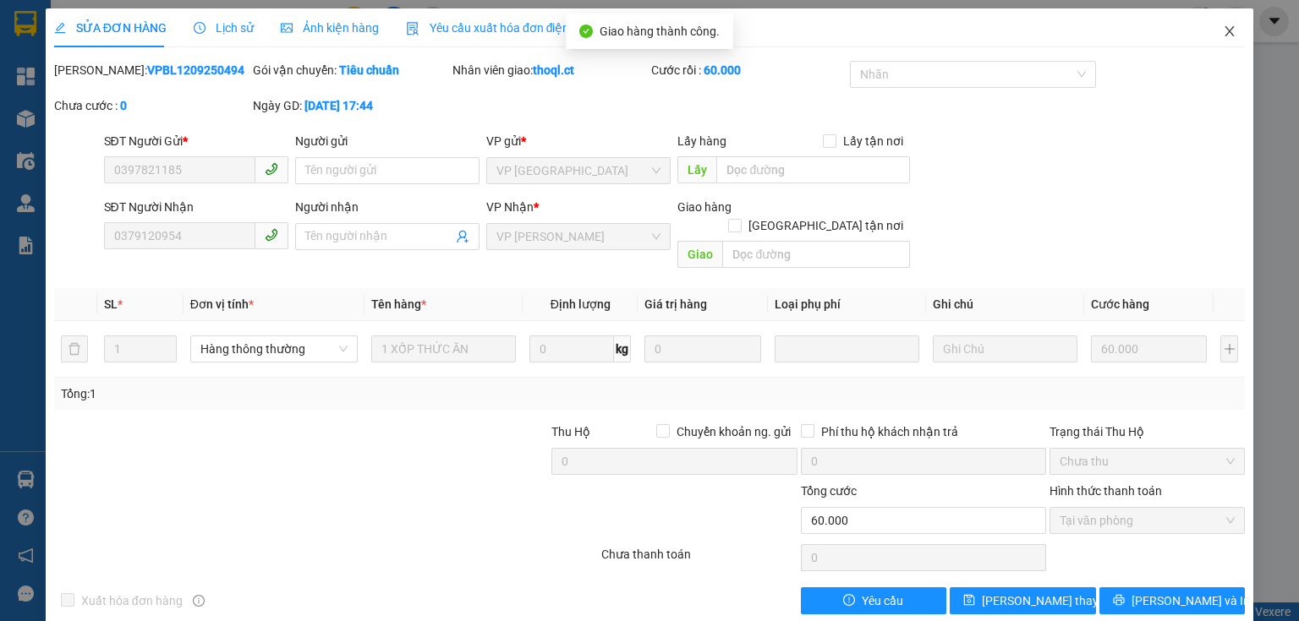
click at [1223, 30] on icon "close" at bounding box center [1230, 32] width 14 height 14
